Goal: Information Seeking & Learning: Learn about a topic

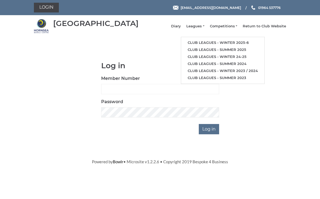
click at [248, 44] on link "Club leagues - Winter 2025-6" at bounding box center [222, 42] width 83 height 7
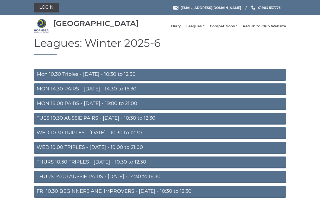
click at [136, 95] on link "MON 14.30 PAIRS - [DATE] - 14:30 to 16:30" at bounding box center [160, 89] width 252 height 12
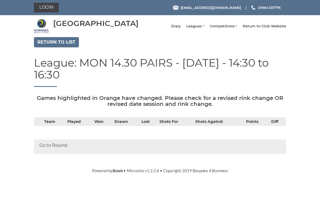
click at [51, 46] on link "Return to list" at bounding box center [56, 42] width 45 height 10
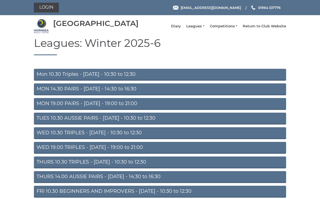
click at [66, 78] on link "Mon 10.30 Triples - [DATE] - 10:30 to 12:30" at bounding box center [160, 75] width 252 height 12
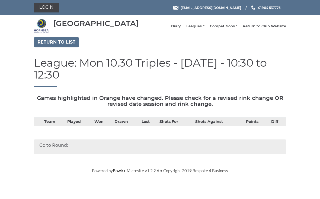
click at [48, 140] on div "Go to Round:" at bounding box center [160, 147] width 252 height 15
click at [58, 140] on div "Go to Round:" at bounding box center [160, 147] width 252 height 15
